Goal: Transaction & Acquisition: Register for event/course

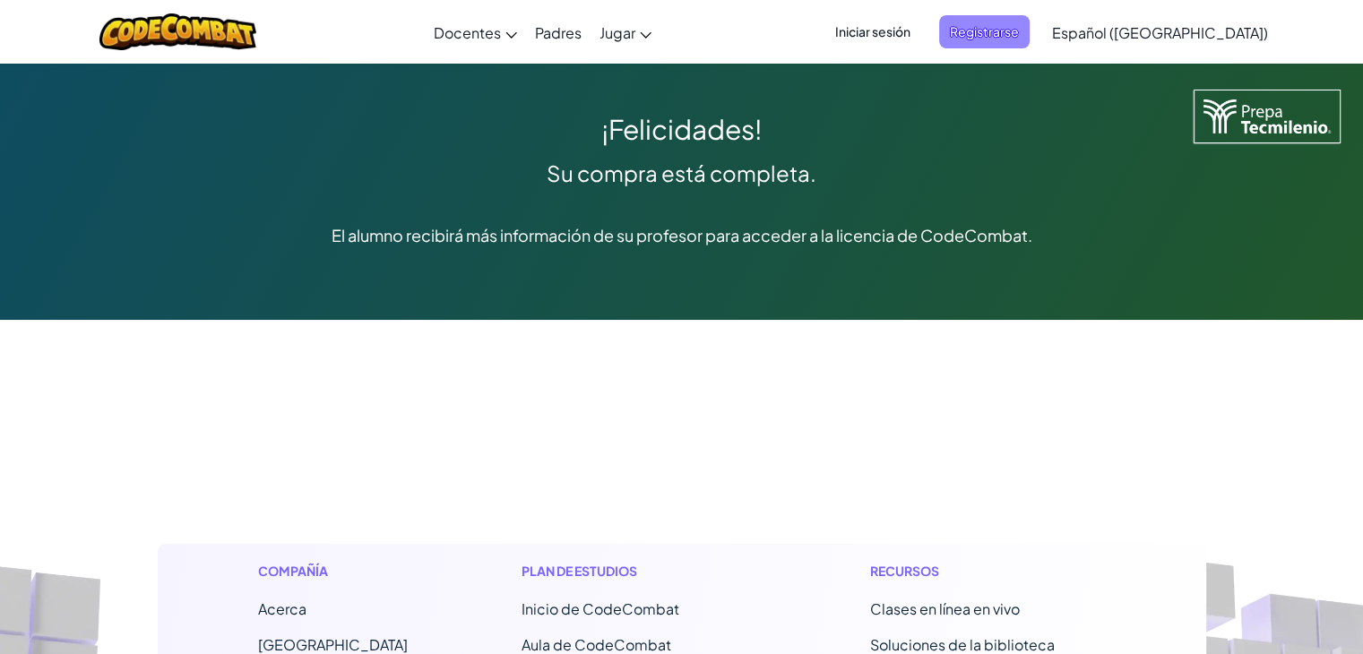
click at [1019, 33] on font "Registrarse" at bounding box center [984, 31] width 69 height 16
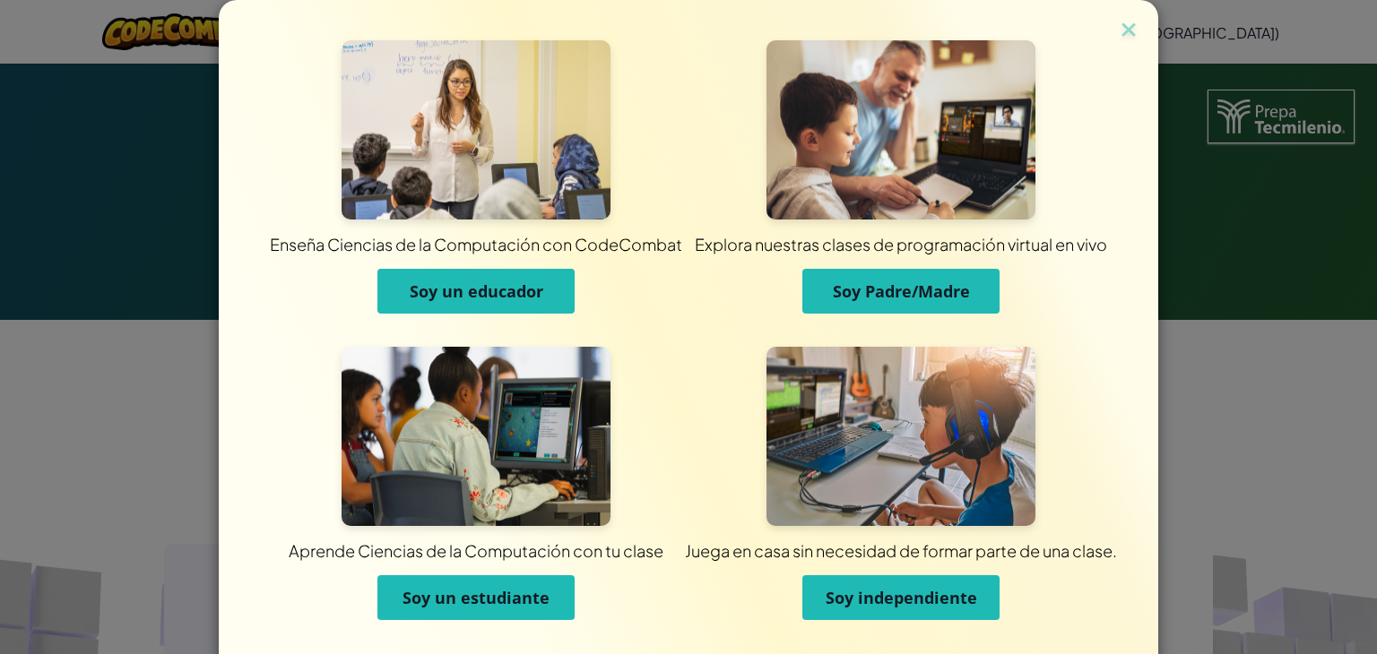
click at [458, 597] on font "Soy un estudiante" at bounding box center [475, 598] width 147 height 22
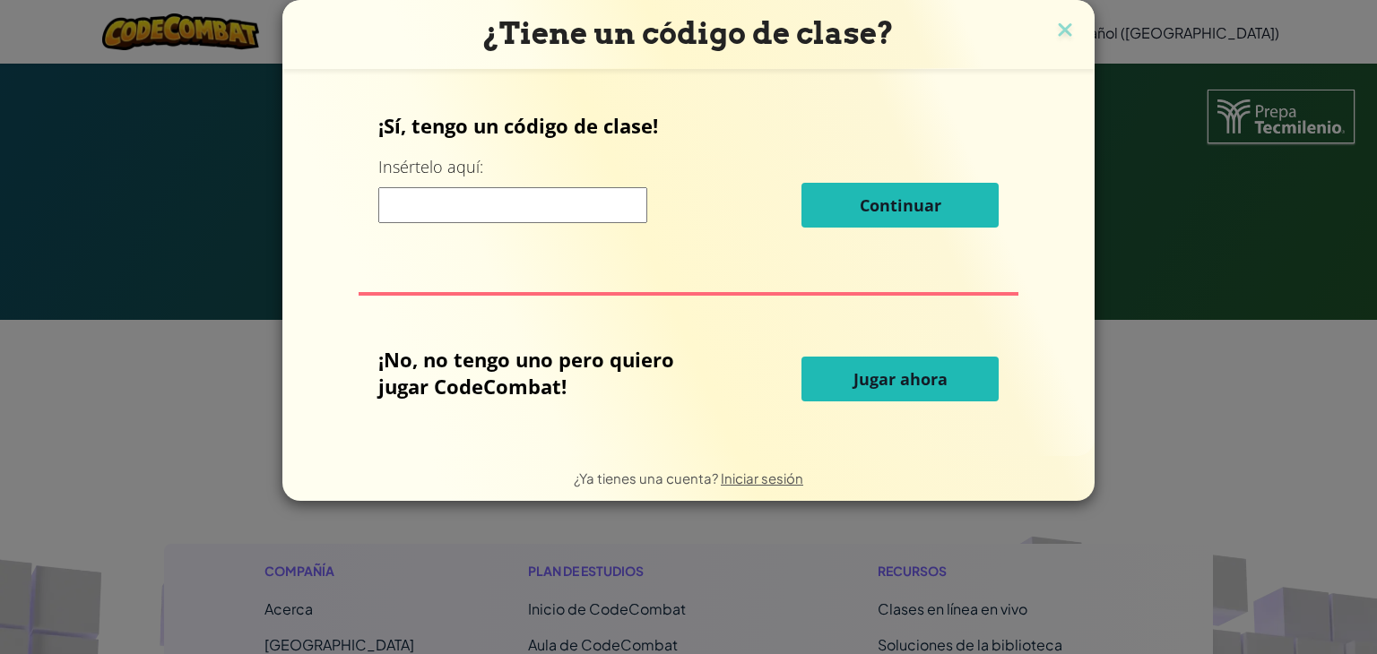
click at [510, 194] on input at bounding box center [512, 205] width 269 height 36
type input "Stopleghair"
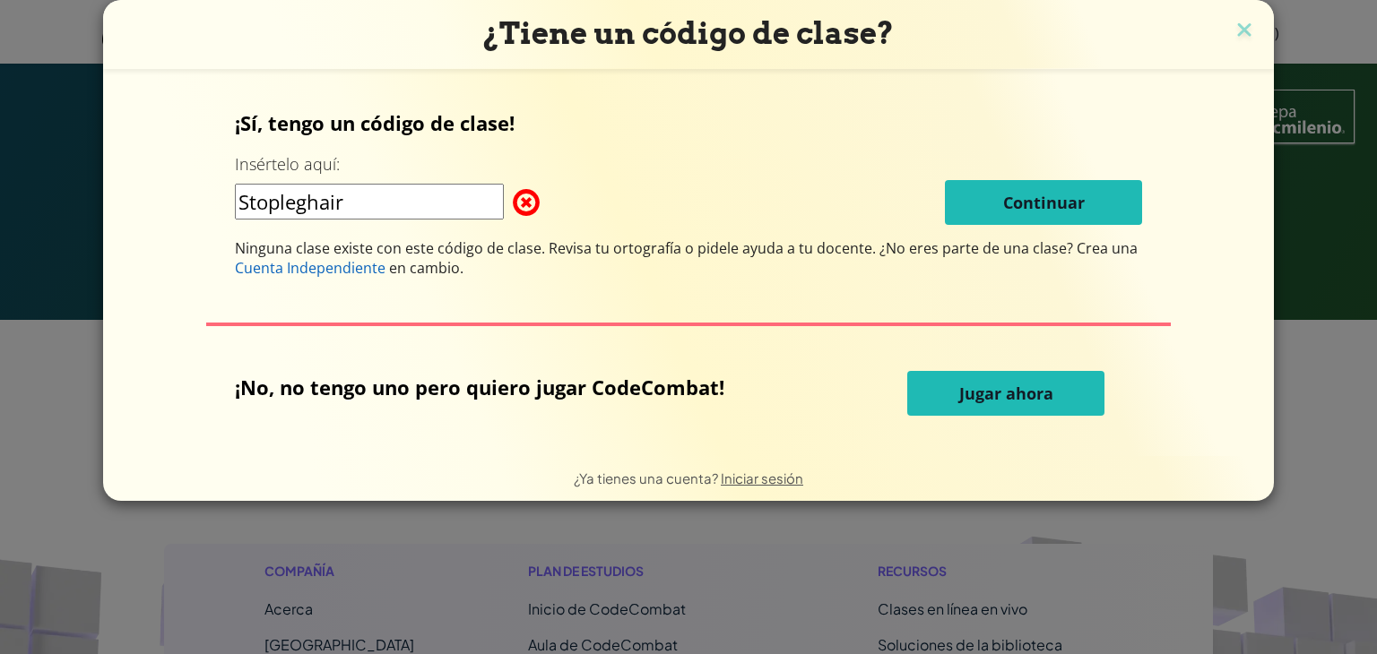
click at [885, 212] on div "Stopleghair Continuar" at bounding box center [689, 202] width 908 height 45
click at [513, 202] on span at bounding box center [513, 203] width 0 height 36
click at [961, 398] on font "Jugar ahora" at bounding box center [1006, 394] width 94 height 22
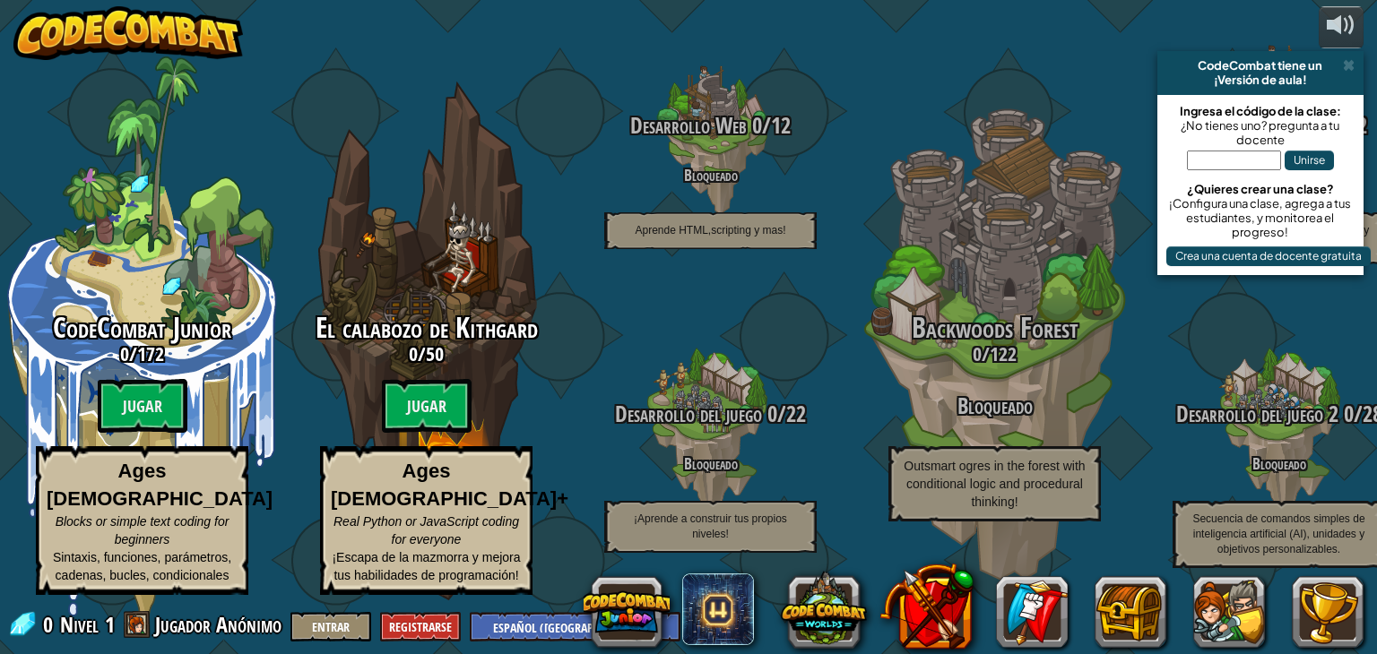
select select "es-419"
